Goal: Information Seeking & Learning: Learn about a topic

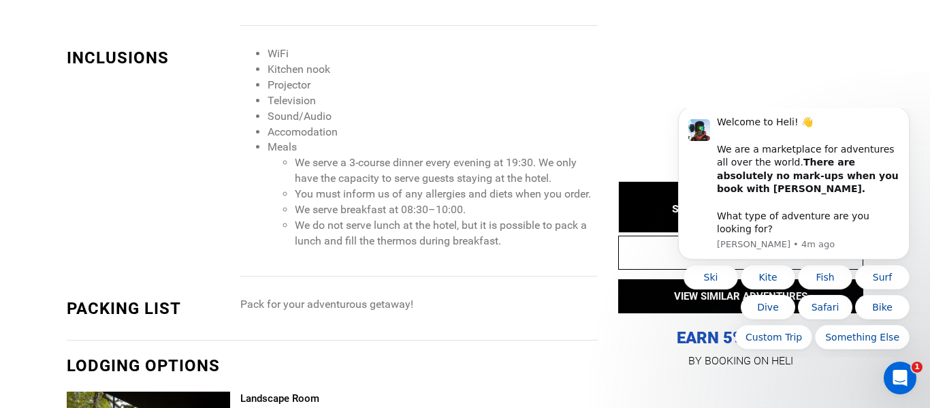
scroll to position [1527, 0]
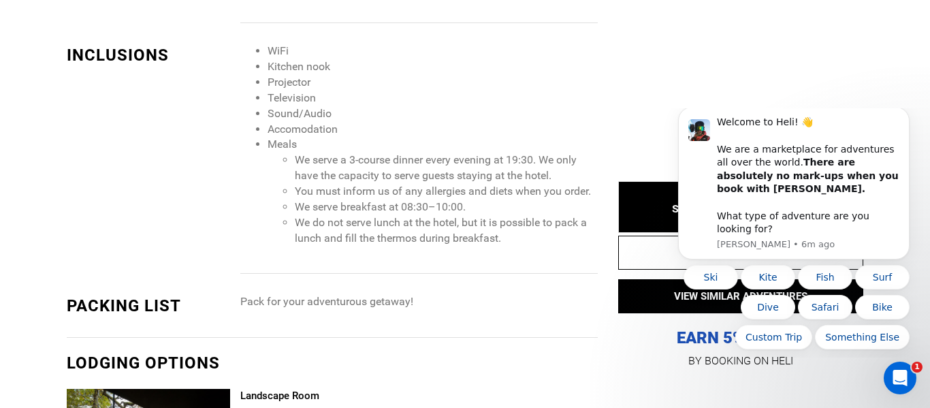
click at [421, 189] on li "You must inform us of any allergies and diets when you order." at bounding box center [446, 192] width 303 height 16
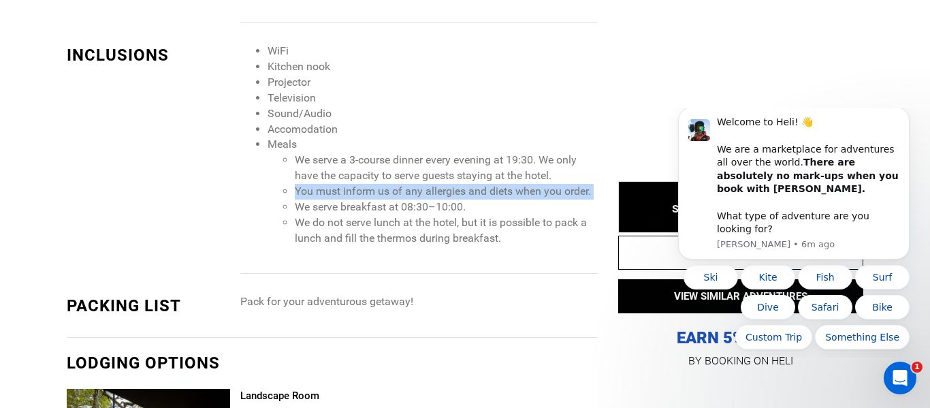
click at [421, 189] on li "You must inform us of any allergies and diets when you order." at bounding box center [446, 192] width 303 height 16
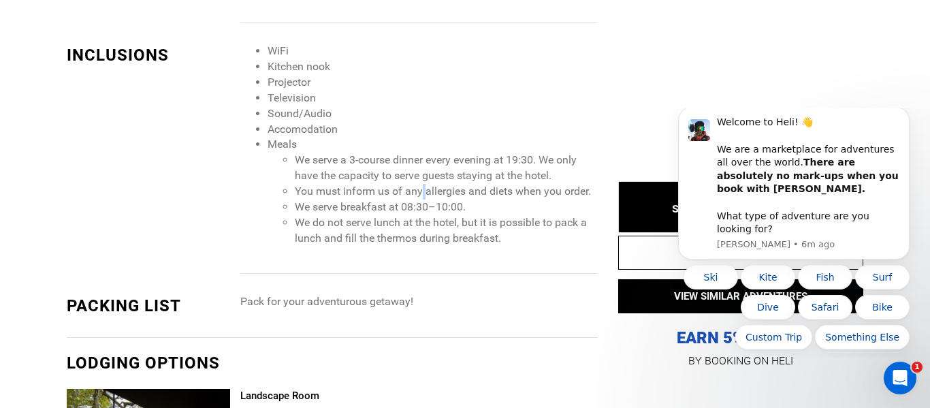
click at [421, 189] on li "You must inform us of any allergies and diets when you order." at bounding box center [446, 192] width 303 height 16
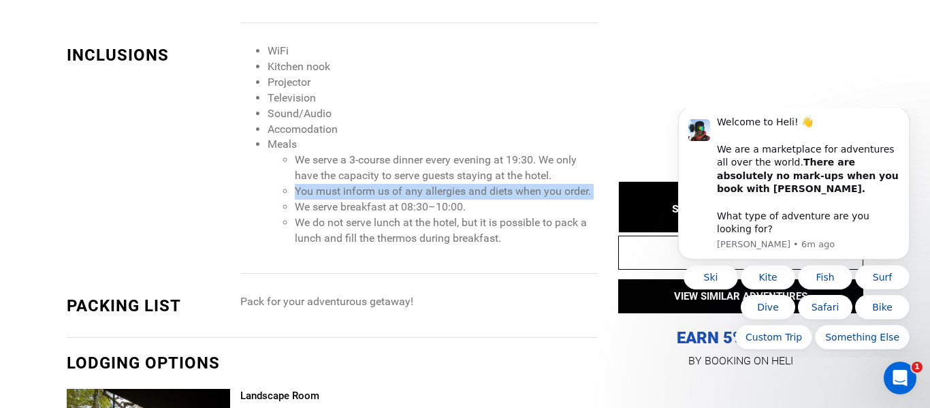
click at [421, 189] on li "You must inform us of any allergies and diets when you order." at bounding box center [446, 192] width 303 height 16
click at [421, 190] on li "You must inform us of any allergies and diets when you order." at bounding box center [446, 192] width 303 height 16
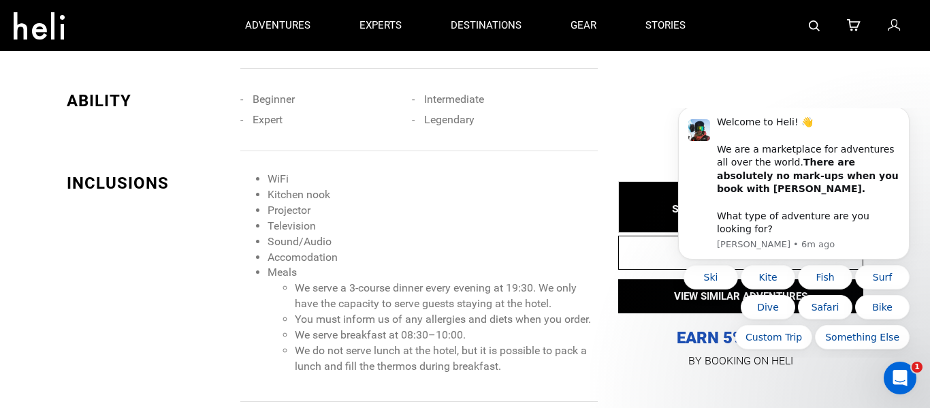
scroll to position [1401, 0]
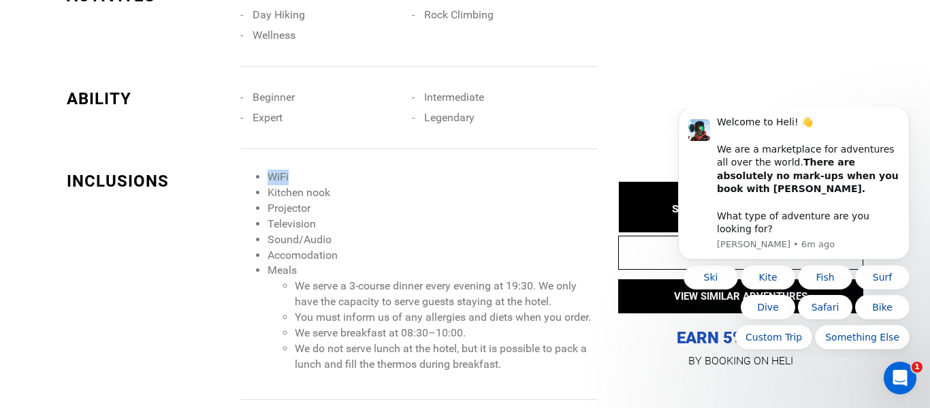
drag, startPoint x: 269, startPoint y: 177, endPoint x: 289, endPoint y: 177, distance: 20.4
click at [289, 177] on li "WiFi" at bounding box center [432, 177] width 330 height 16
click at [293, 178] on li "WiFi" at bounding box center [432, 177] width 330 height 16
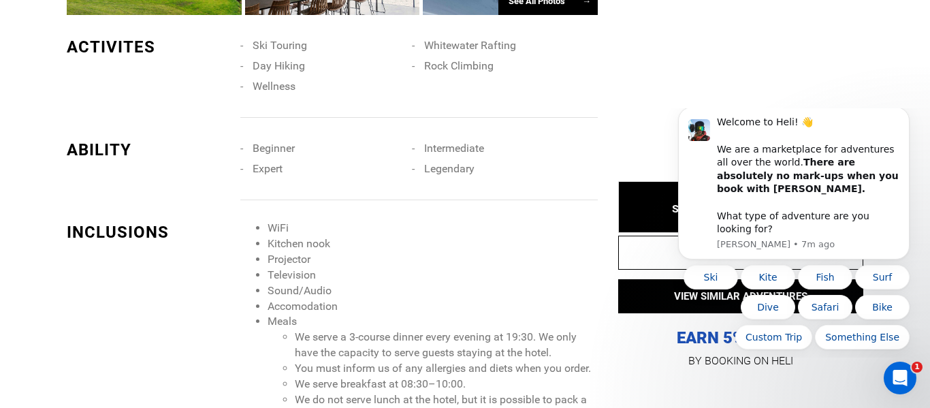
scroll to position [1363, 0]
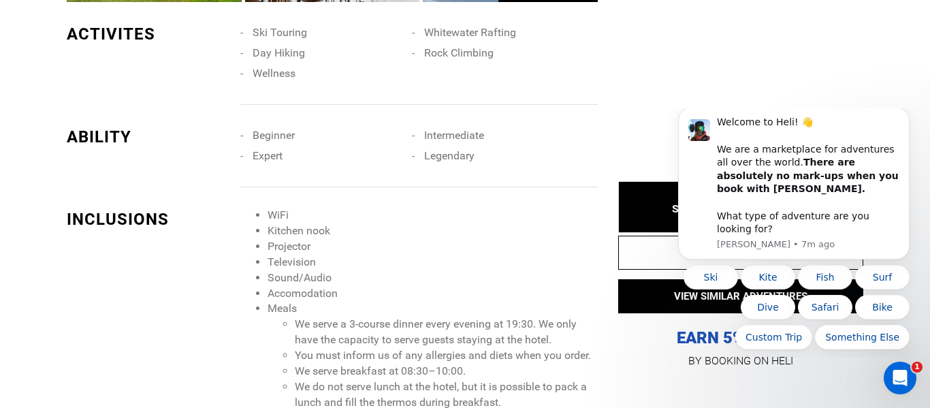
click at [308, 192] on div "INCLUSIONS WiFi Kitchen nook Projector Television Sound/Audio Accomodation Meal…" at bounding box center [332, 312] width 531 height 250
click at [282, 212] on li "WiFi" at bounding box center [432, 216] width 330 height 16
copy li "WiFi"
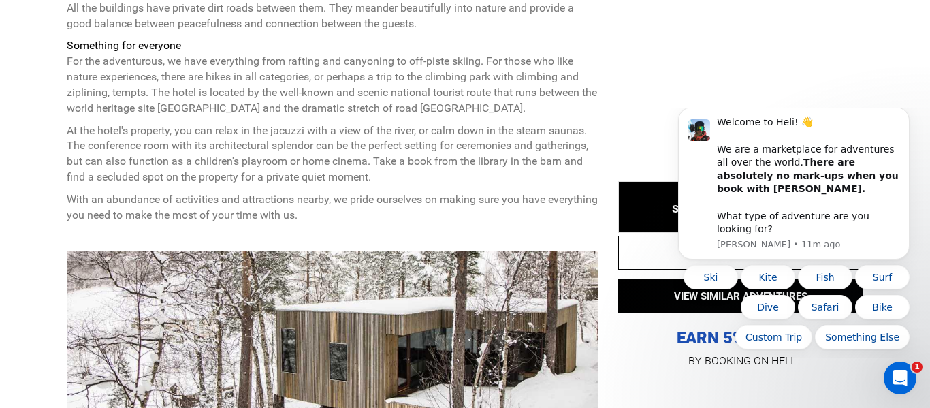
scroll to position [874, 0]
